Goal: Task Accomplishment & Management: Complete application form

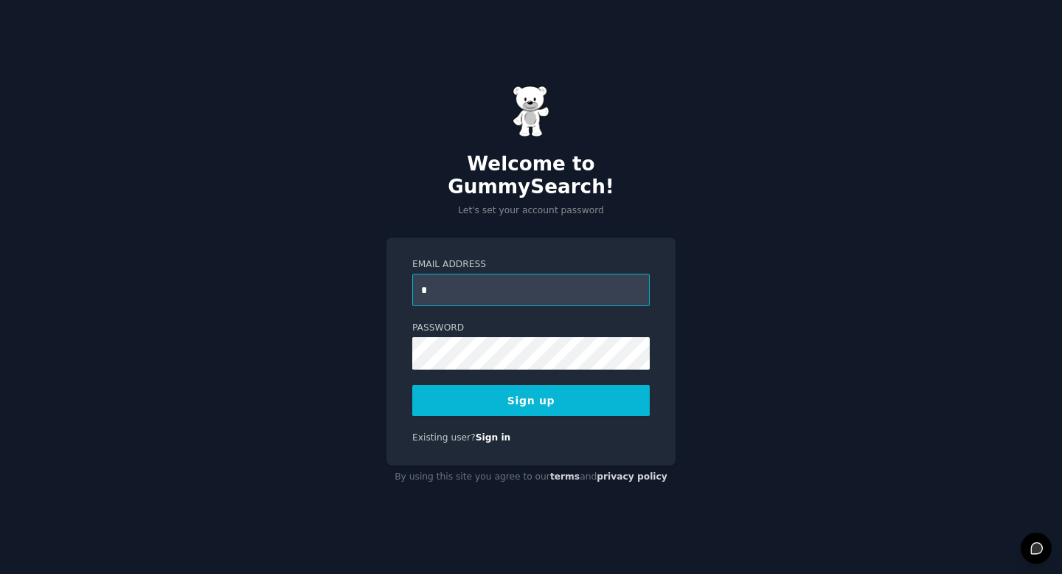
type input "**********"
click at [614, 390] on button "Sign up" at bounding box center [530, 400] width 237 height 31
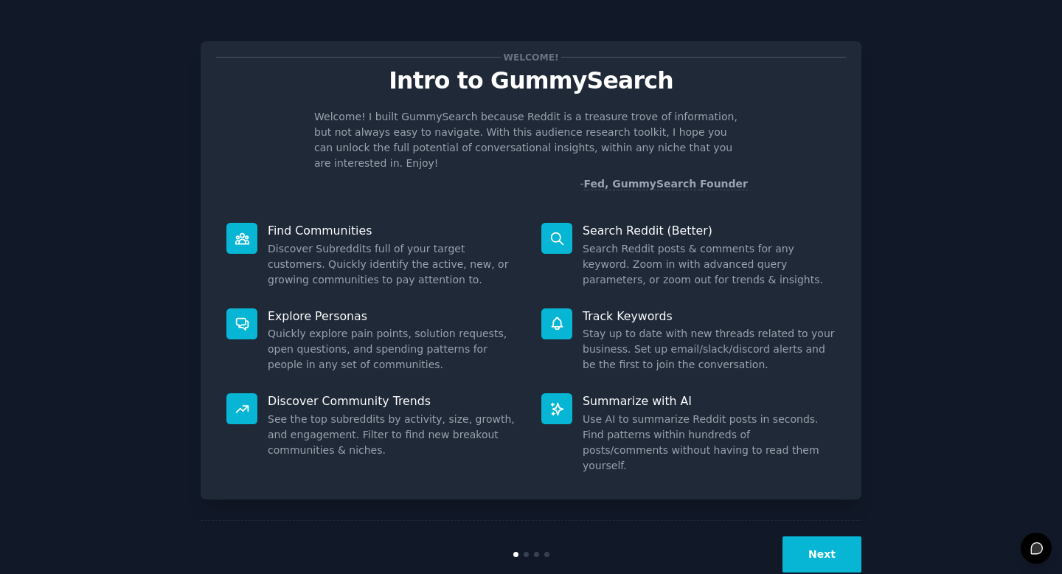
click at [828, 536] on button "Next" at bounding box center [822, 554] width 79 height 36
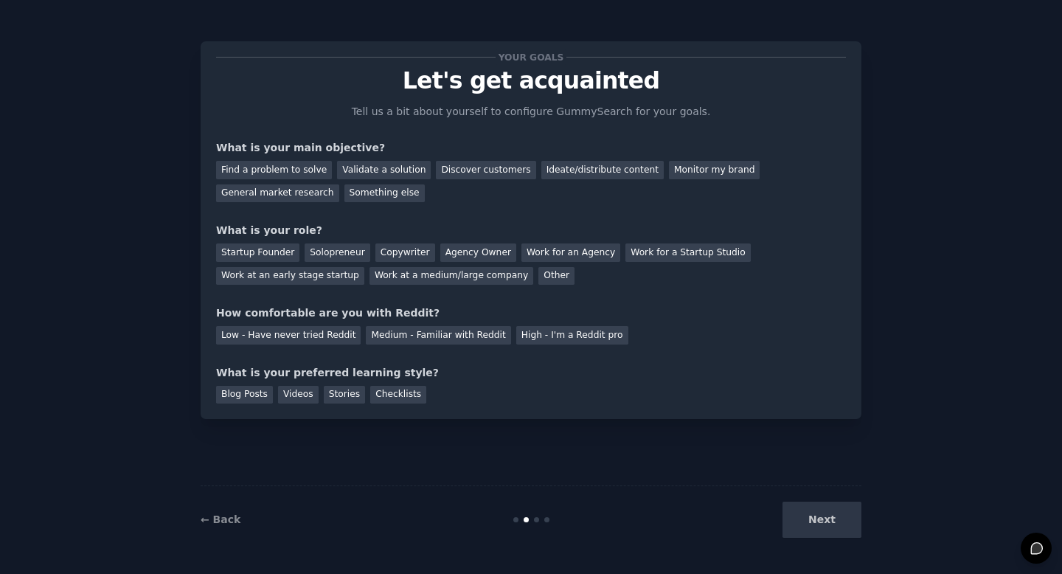
click at [892, 57] on div "Your goals Let's get acquainted Tell us a bit about yourself to configure Gummy…" at bounding box center [531, 287] width 1021 height 533
click at [317, 166] on div "Find a problem to solve" at bounding box center [274, 170] width 116 height 18
click at [342, 162] on div "Validate a solution" at bounding box center [384, 170] width 94 height 18
click at [330, 257] on div "Solopreneur" at bounding box center [337, 252] width 65 height 18
click at [331, 333] on div "Low - Have never tried Reddit" at bounding box center [288, 335] width 145 height 18
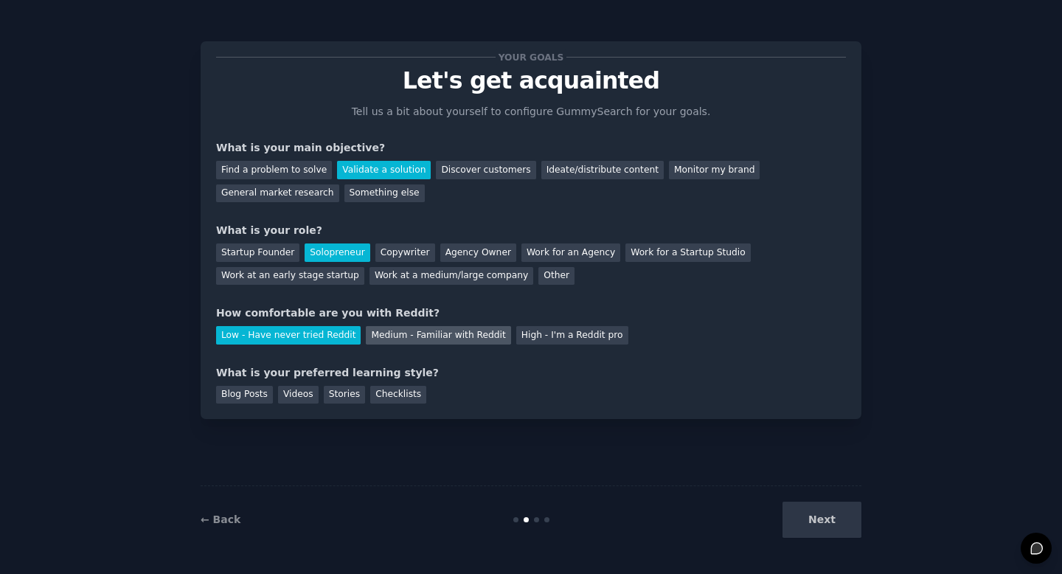
click at [366, 333] on div "Medium - Familiar with Reddit" at bounding box center [438, 335] width 145 height 18
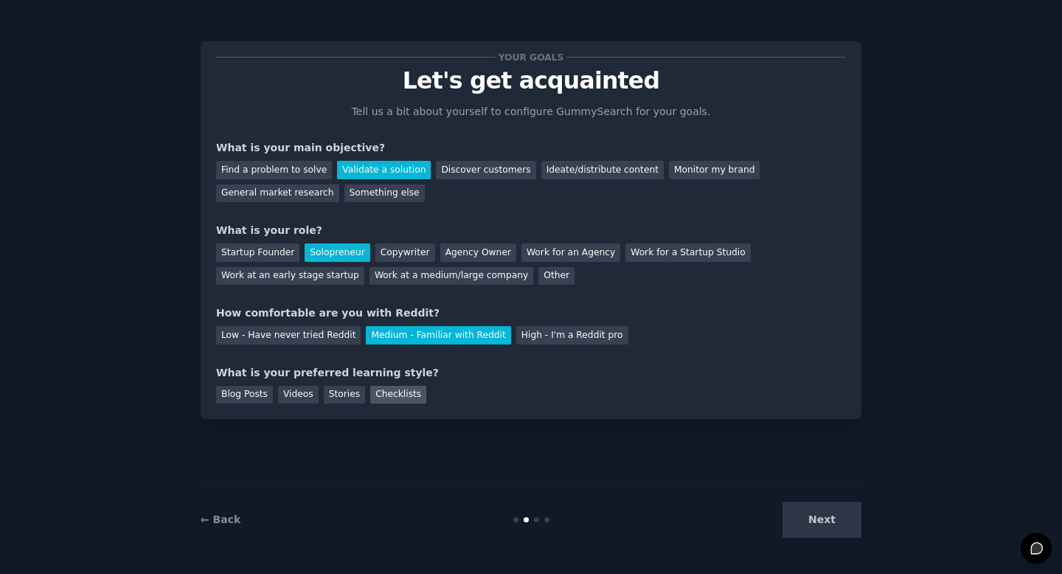
click at [395, 397] on div "Checklists" at bounding box center [398, 395] width 56 height 18
click at [805, 518] on button "Next" at bounding box center [822, 520] width 79 height 36
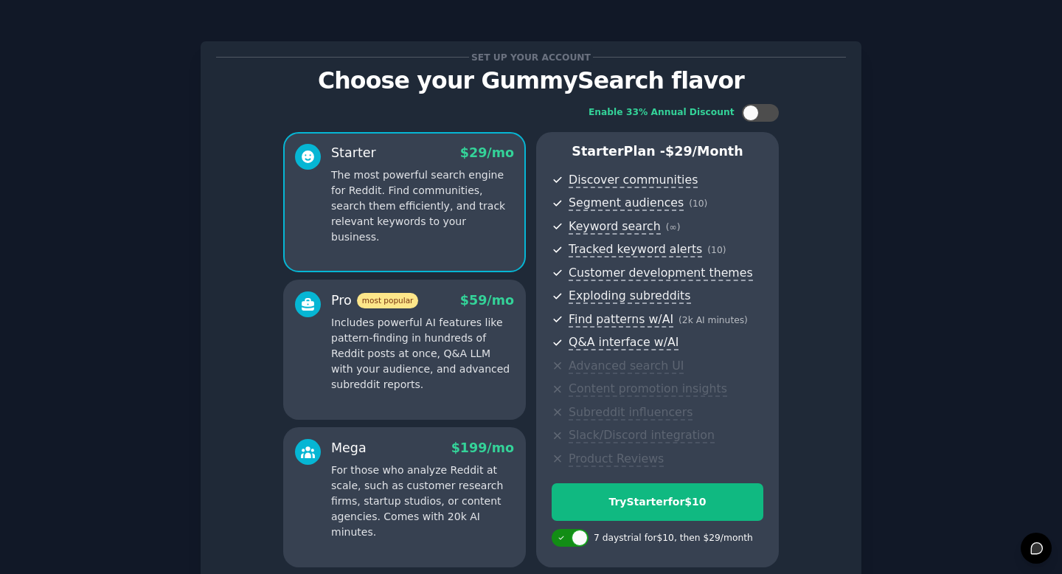
click at [560, 535] on icon at bounding box center [562, 538] width 8 height 8
checkbox input "false"
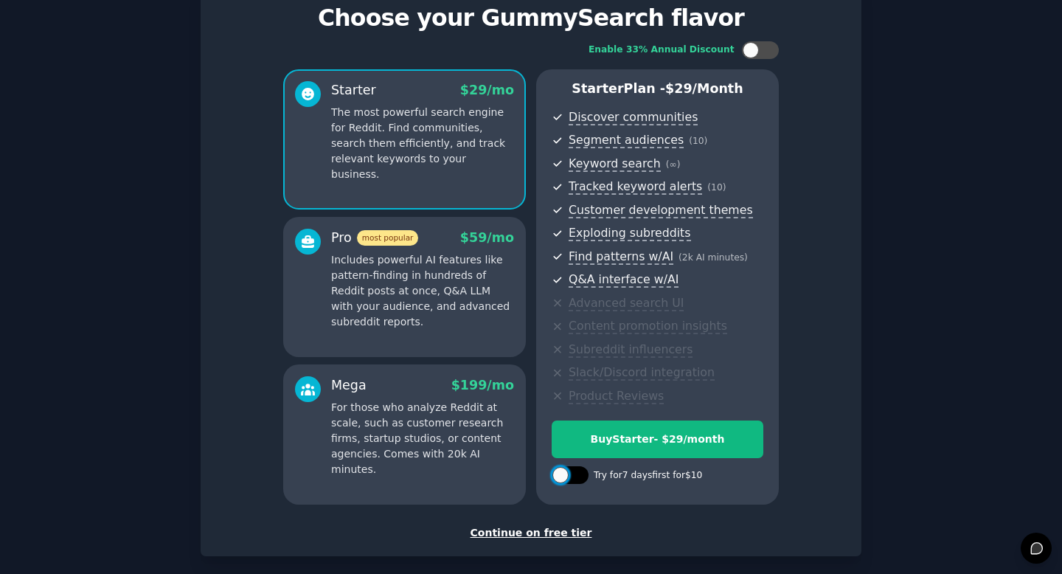
scroll to position [77, 0]
